Goal: Check status

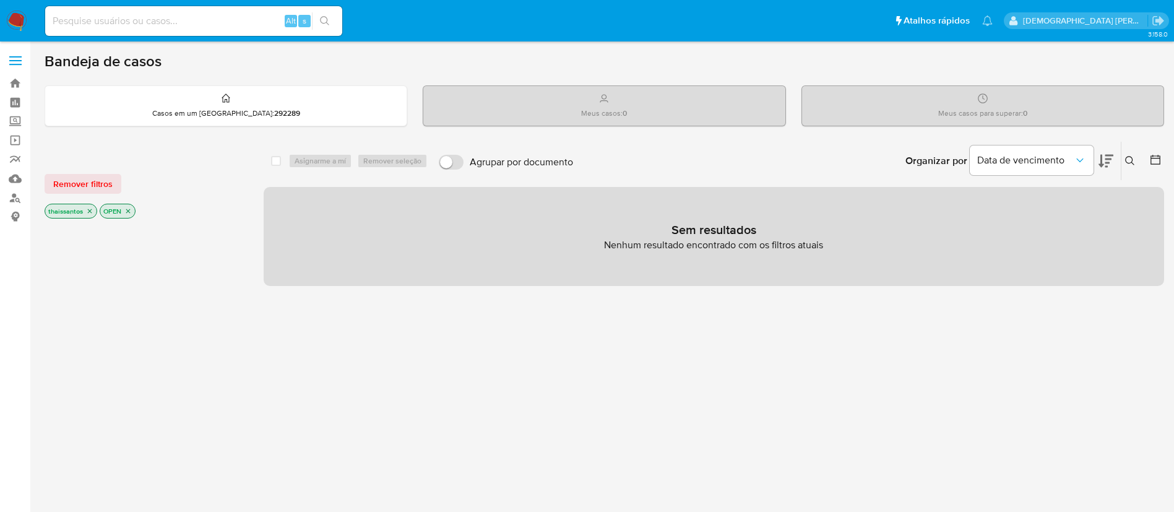
click at [90, 208] on icon "close-filter" at bounding box center [89, 210] width 7 height 7
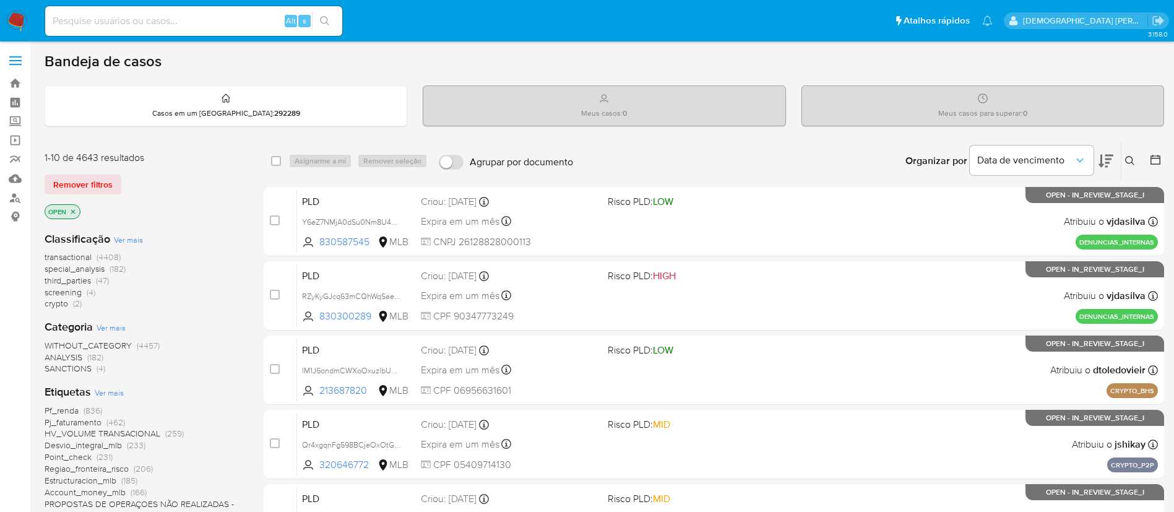
click at [223, 31] on div "Alt s" at bounding box center [193, 21] width 297 height 30
click at [215, 25] on input at bounding box center [193, 21] width 297 height 16
type input "830587545"
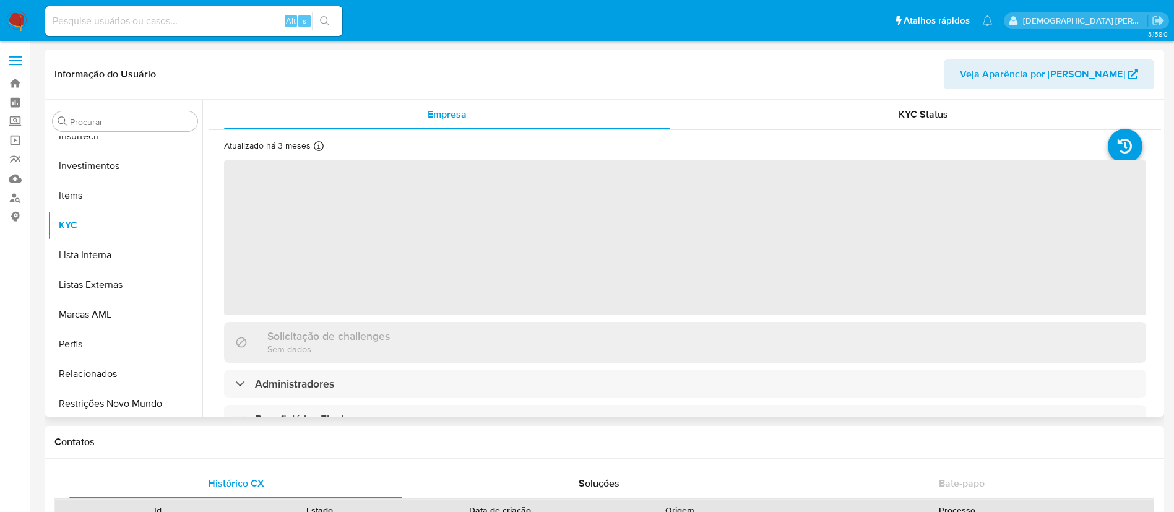
scroll to position [582, 0]
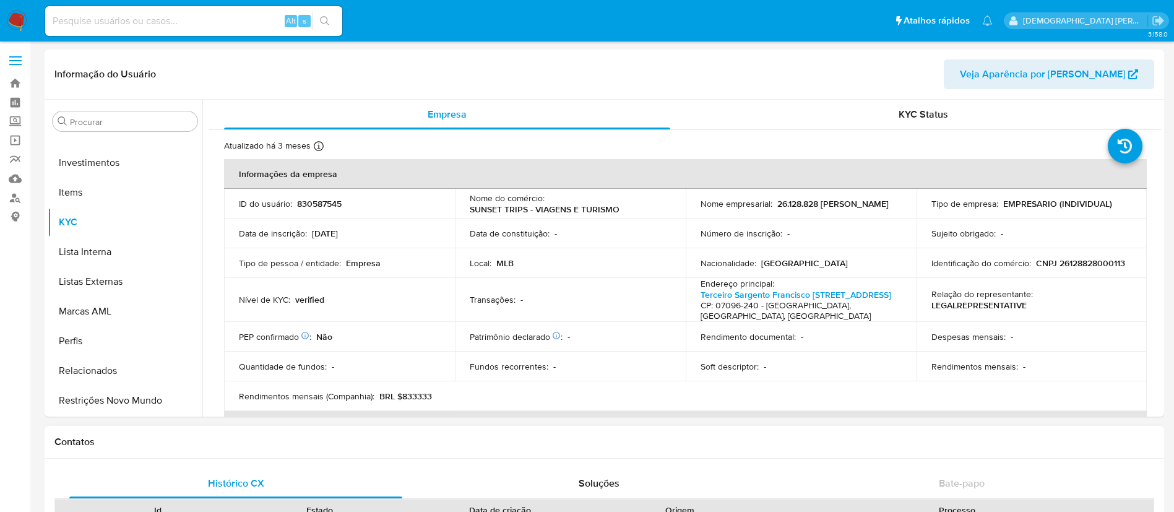
select select "10"
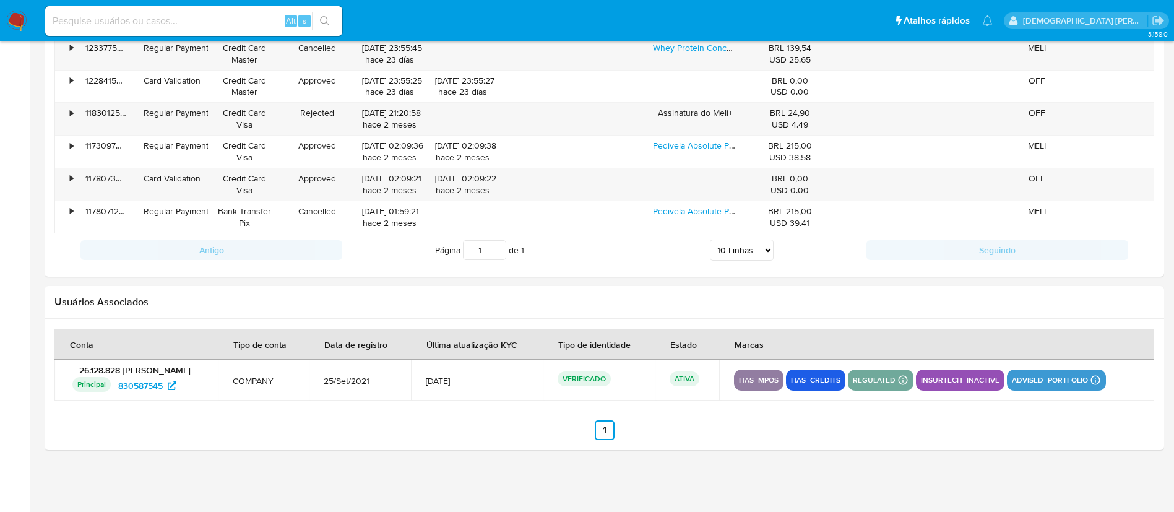
scroll to position [935, 0]
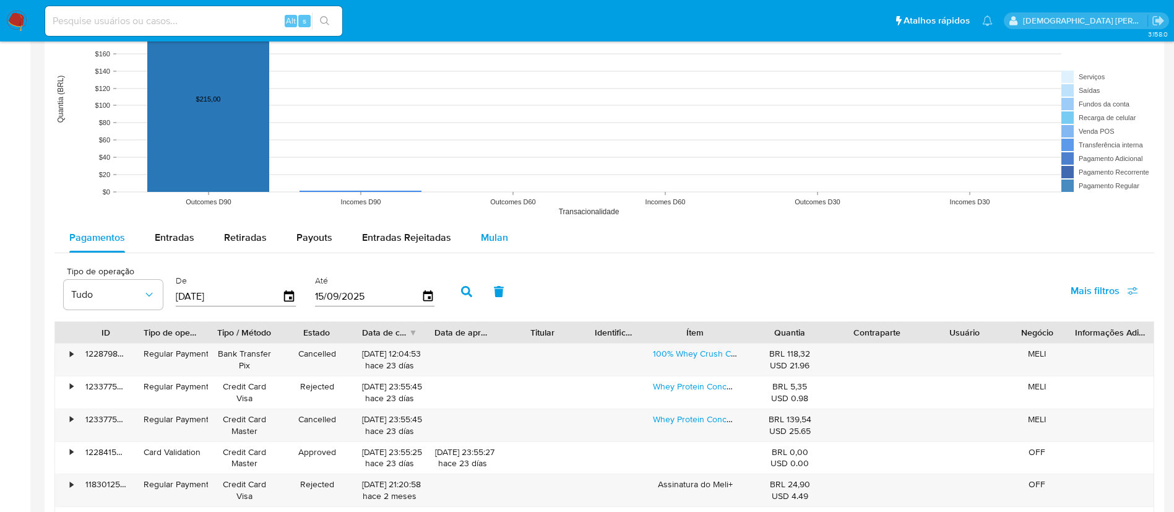
click at [481, 243] on span "Mulan" at bounding box center [494, 237] width 27 height 14
